Goal: Task Accomplishment & Management: Manage account settings

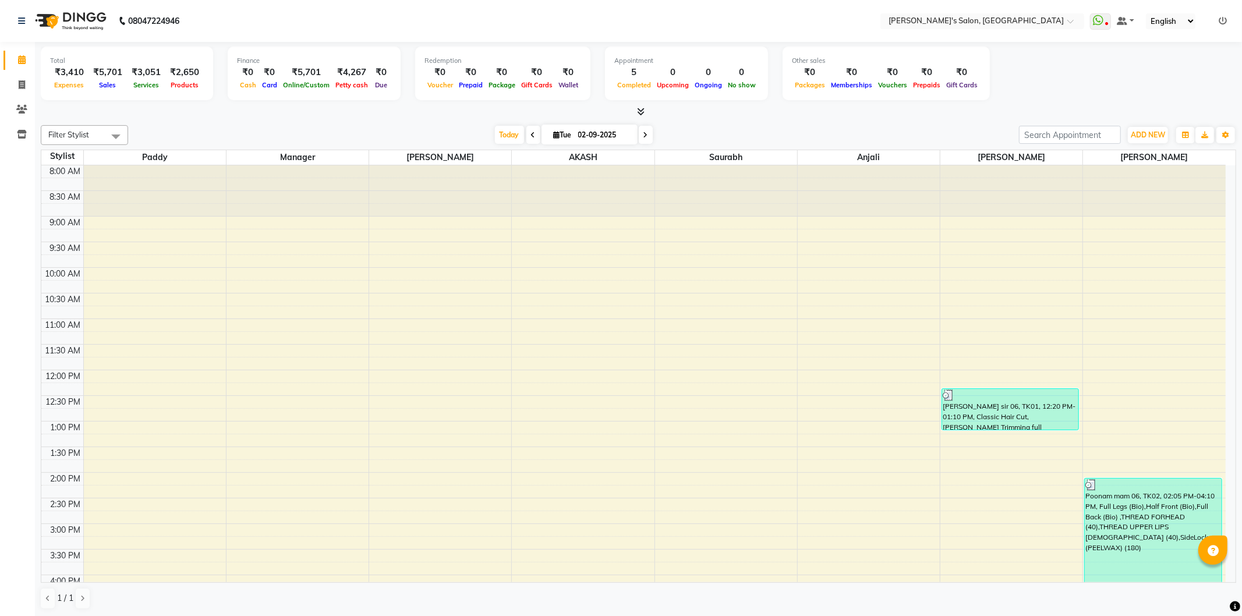
click at [1223, 17] on icon at bounding box center [1223, 21] width 8 height 8
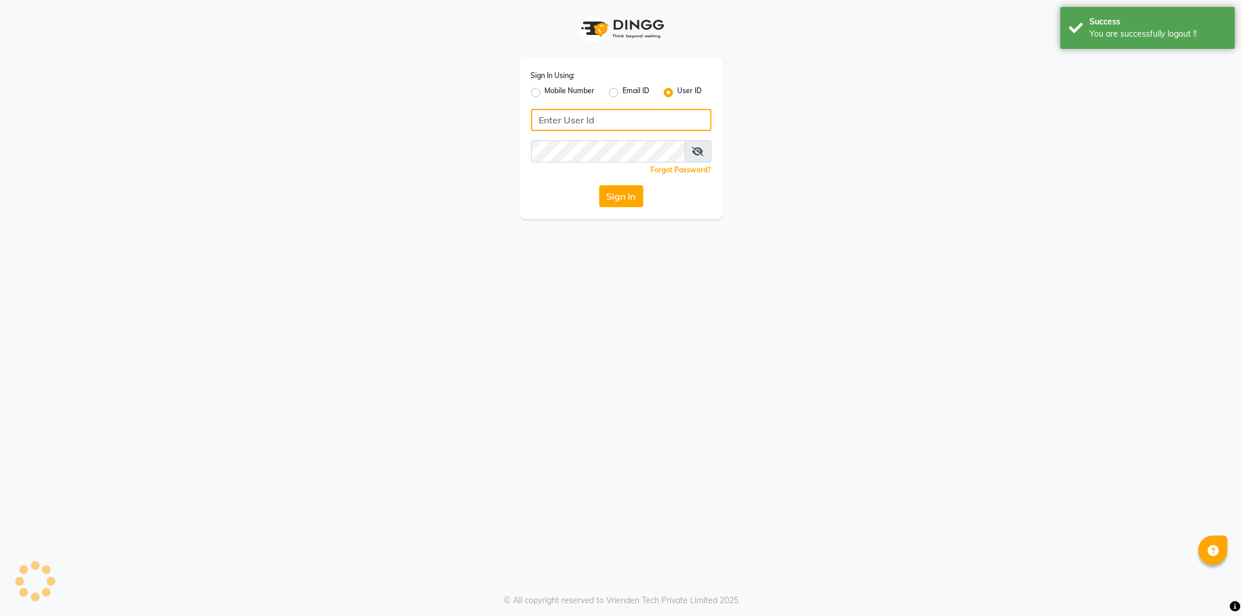
type input "8279543673"
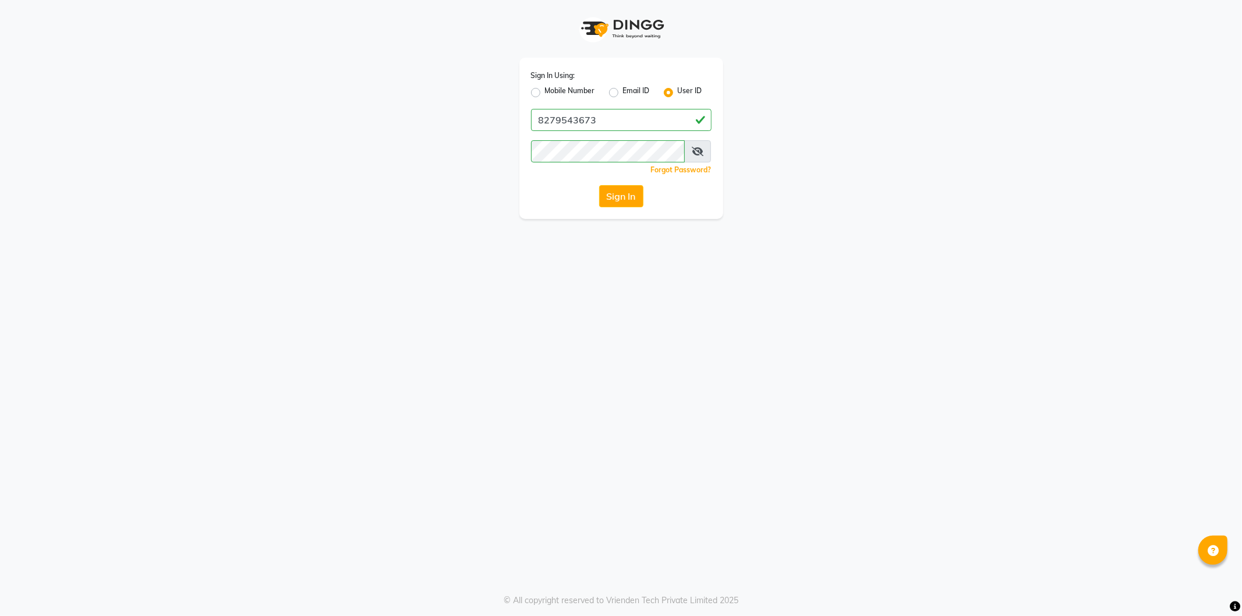
click at [545, 92] on label "Mobile Number" at bounding box center [570, 93] width 50 height 14
click at [545, 92] on input "Mobile Number" at bounding box center [549, 90] width 8 height 8
radio input "true"
radio input "false"
click at [606, 124] on input "Username" at bounding box center [641, 120] width 142 height 22
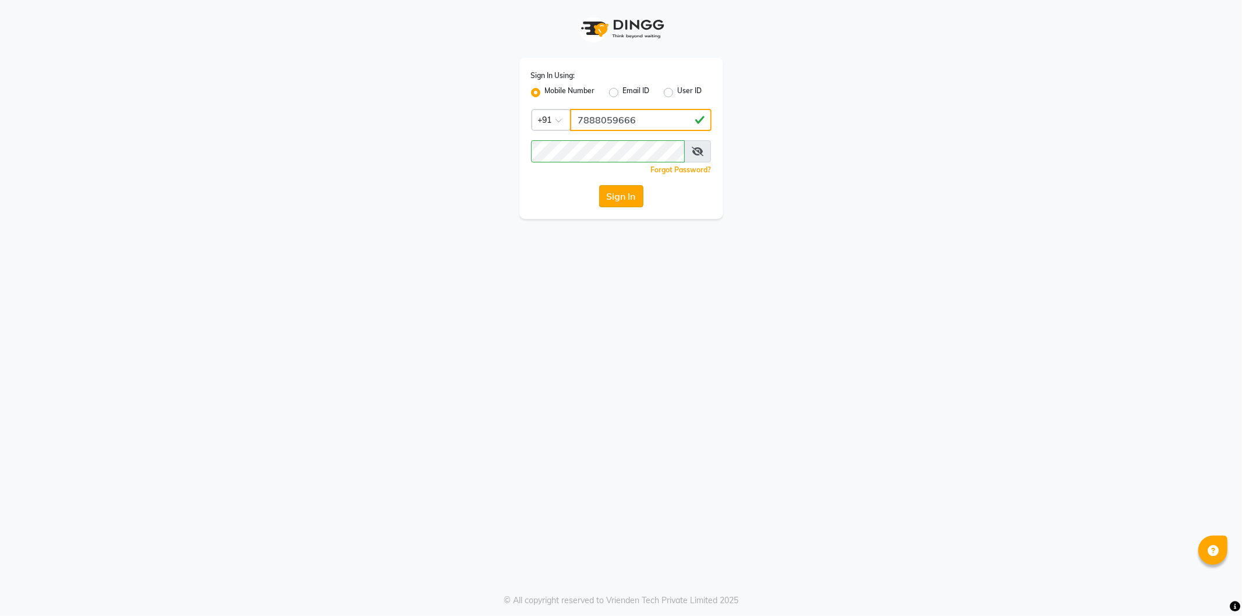
type input "7888059666"
click at [631, 196] on button "Sign In" at bounding box center [621, 196] width 44 height 22
